Goal: Find specific page/section: Find specific page/section

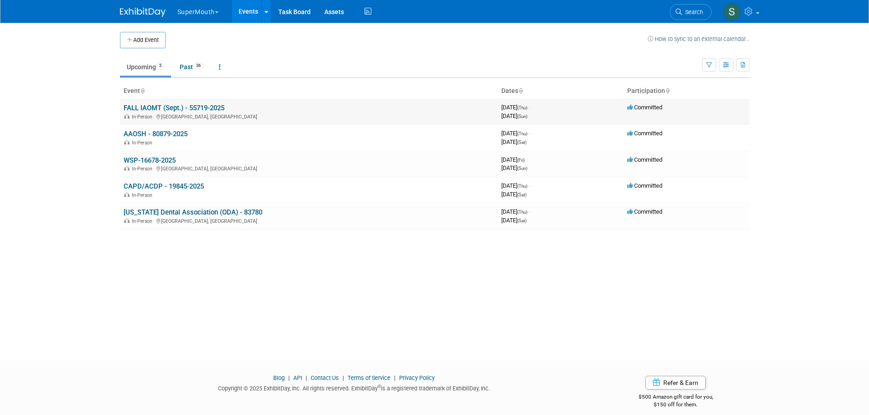
click at [197, 106] on link "FALL IAOMT (Sept.) - 55719-2025" at bounding box center [174, 108] width 101 height 8
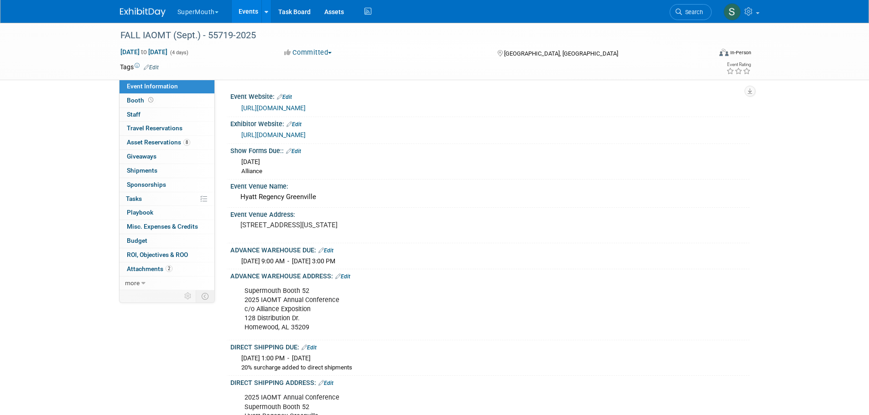
click at [252, 296] on div "Supermouth Booth 52 2025 IAOMT Annual Conference c/o Alliance Exposition [STREE…" at bounding box center [443, 309] width 411 height 55
drag, startPoint x: 243, startPoint y: 298, endPoint x: 328, endPoint y: 341, distance: 95.5
click at [328, 337] on div "Supermouth Booth 52 2025 IAOMT Annual Conference c/o Alliance Exposition [STREE…" at bounding box center [443, 309] width 411 height 55
copy div "Supermouth Booth 52 2025 IAOMT Annual Conference c/o Alliance Exposition [STREE…"
